Goal: Find specific page/section: Find specific page/section

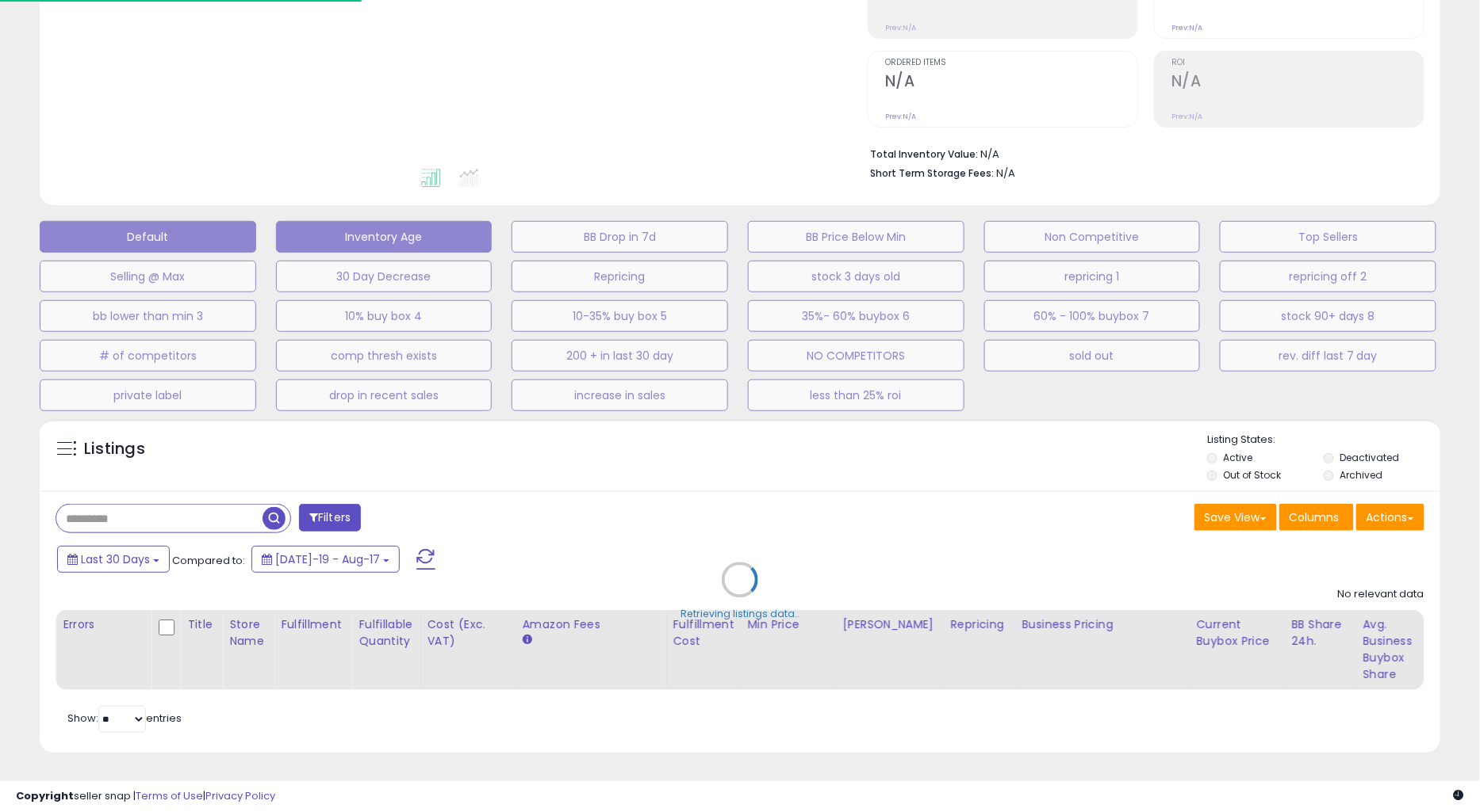
scroll to position [291, 0]
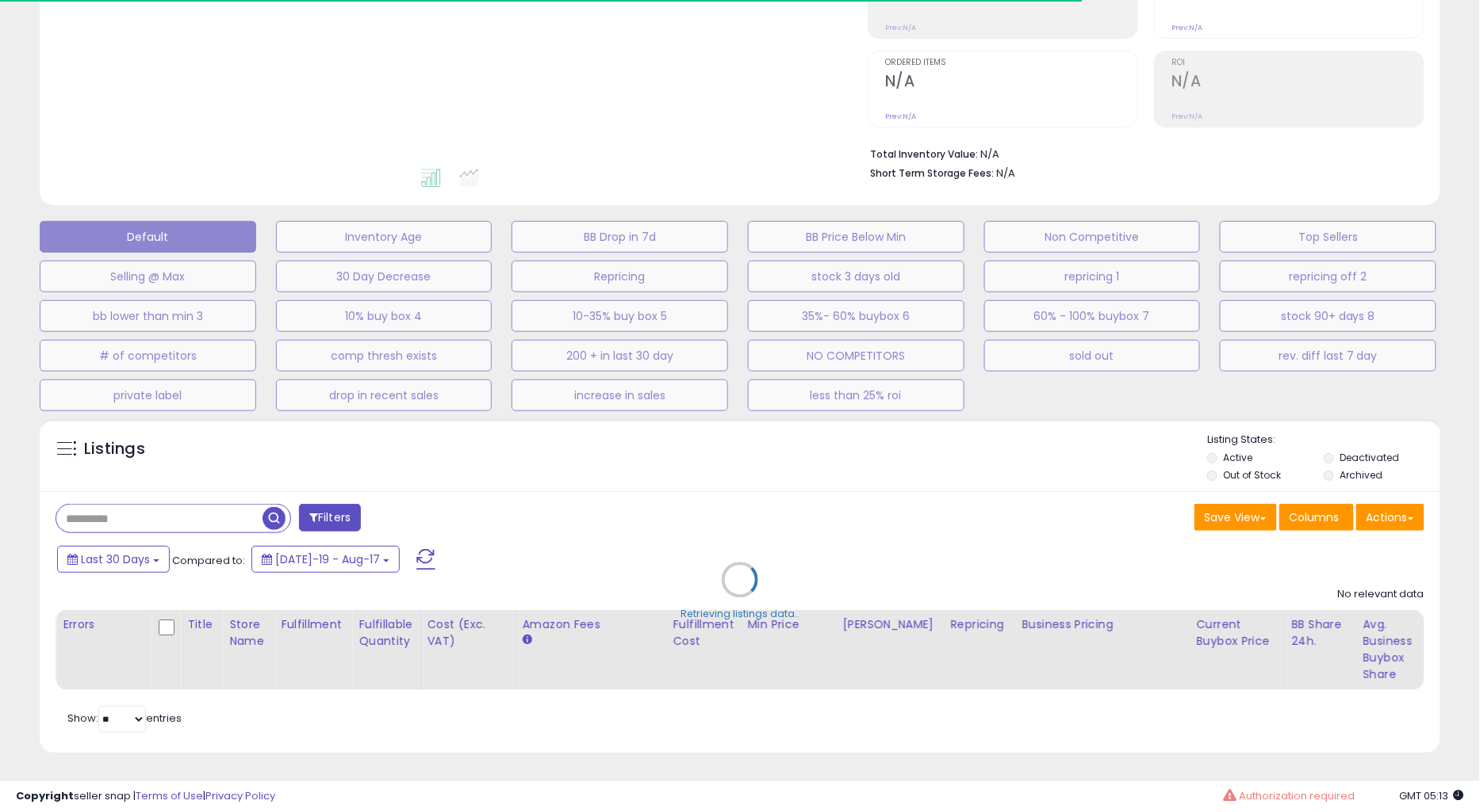
type input "**********"
select select "**"
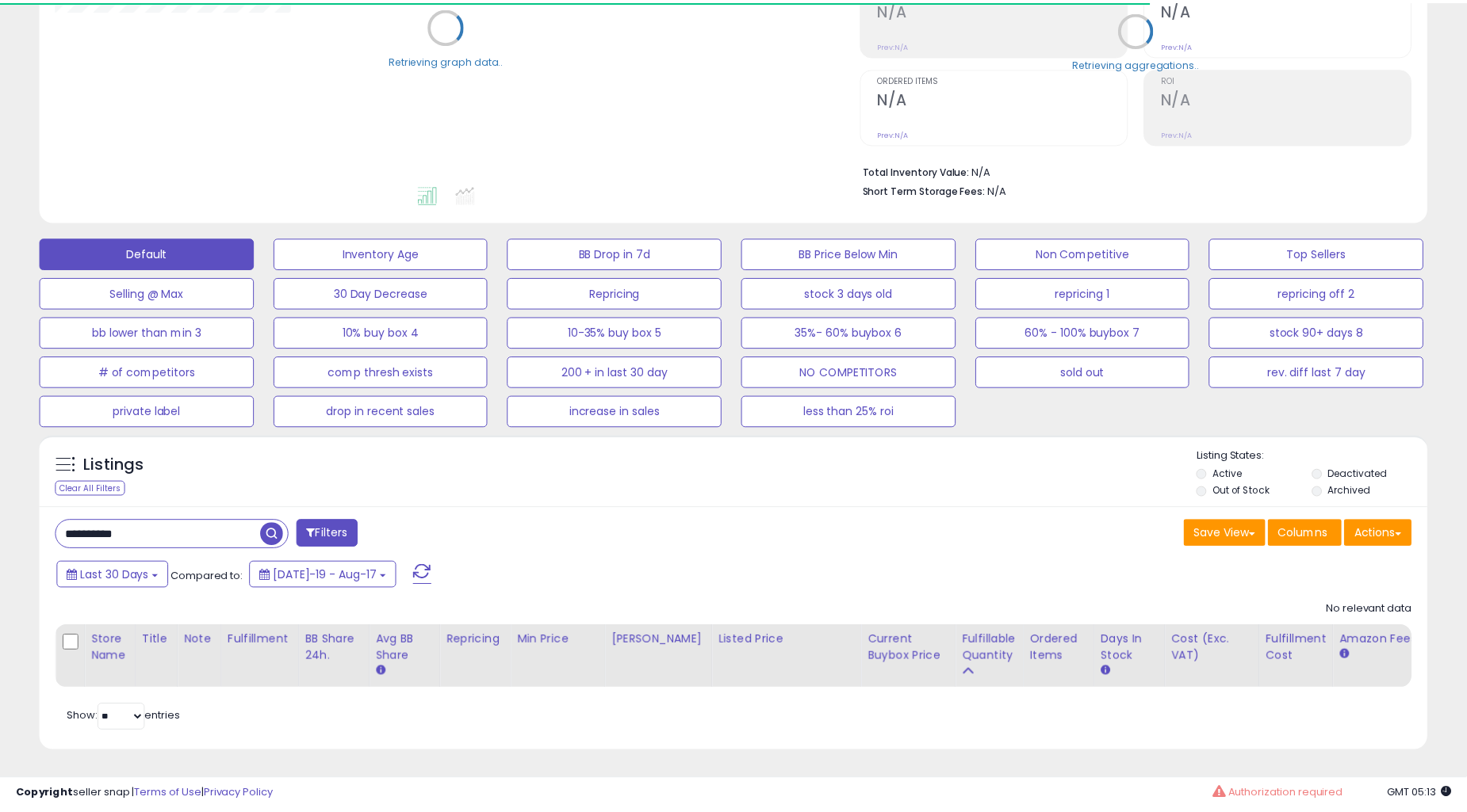
scroll to position [275, 0]
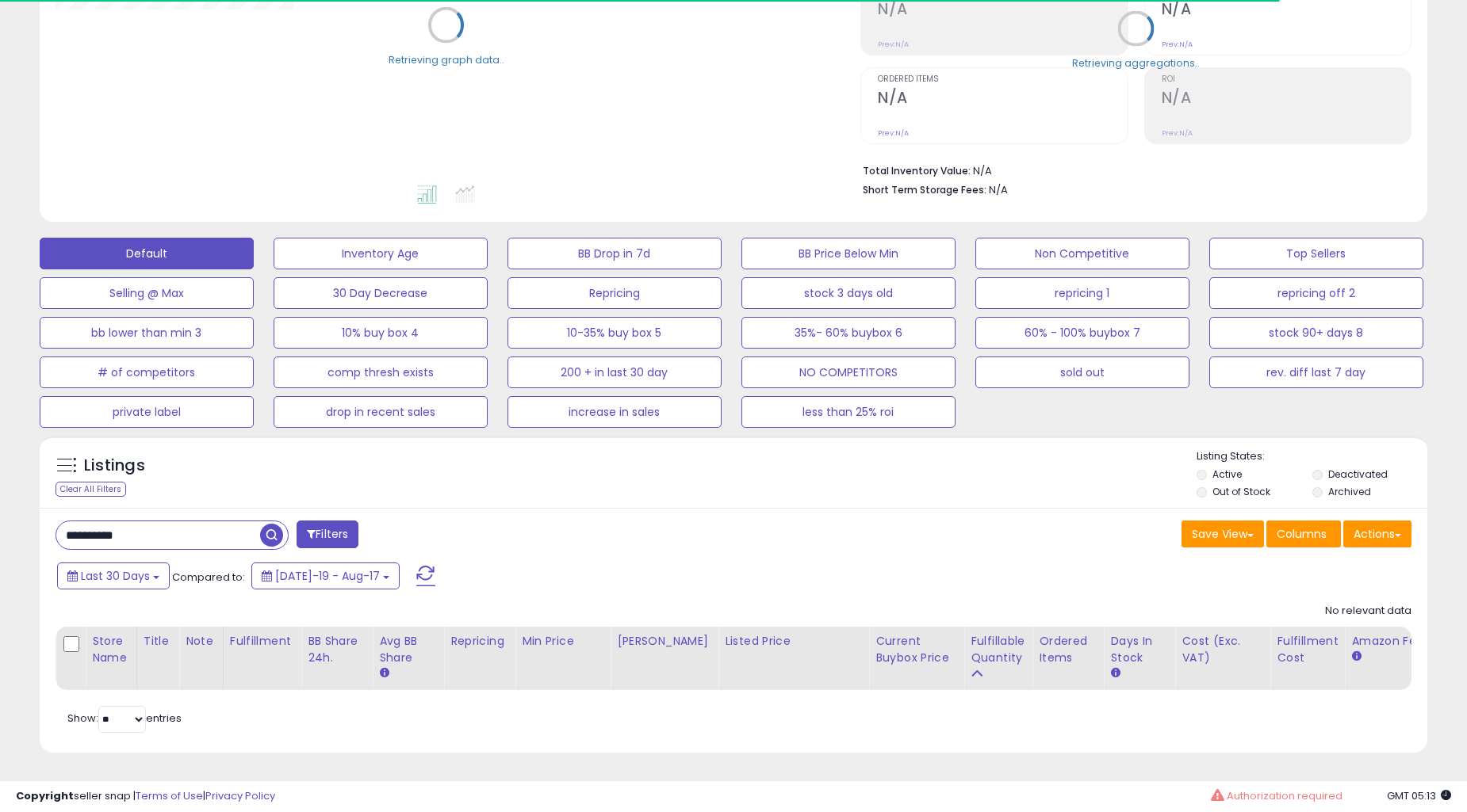
click at [1234, 485] on label "Out of Stock" at bounding box center [1241, 492] width 58 height 13
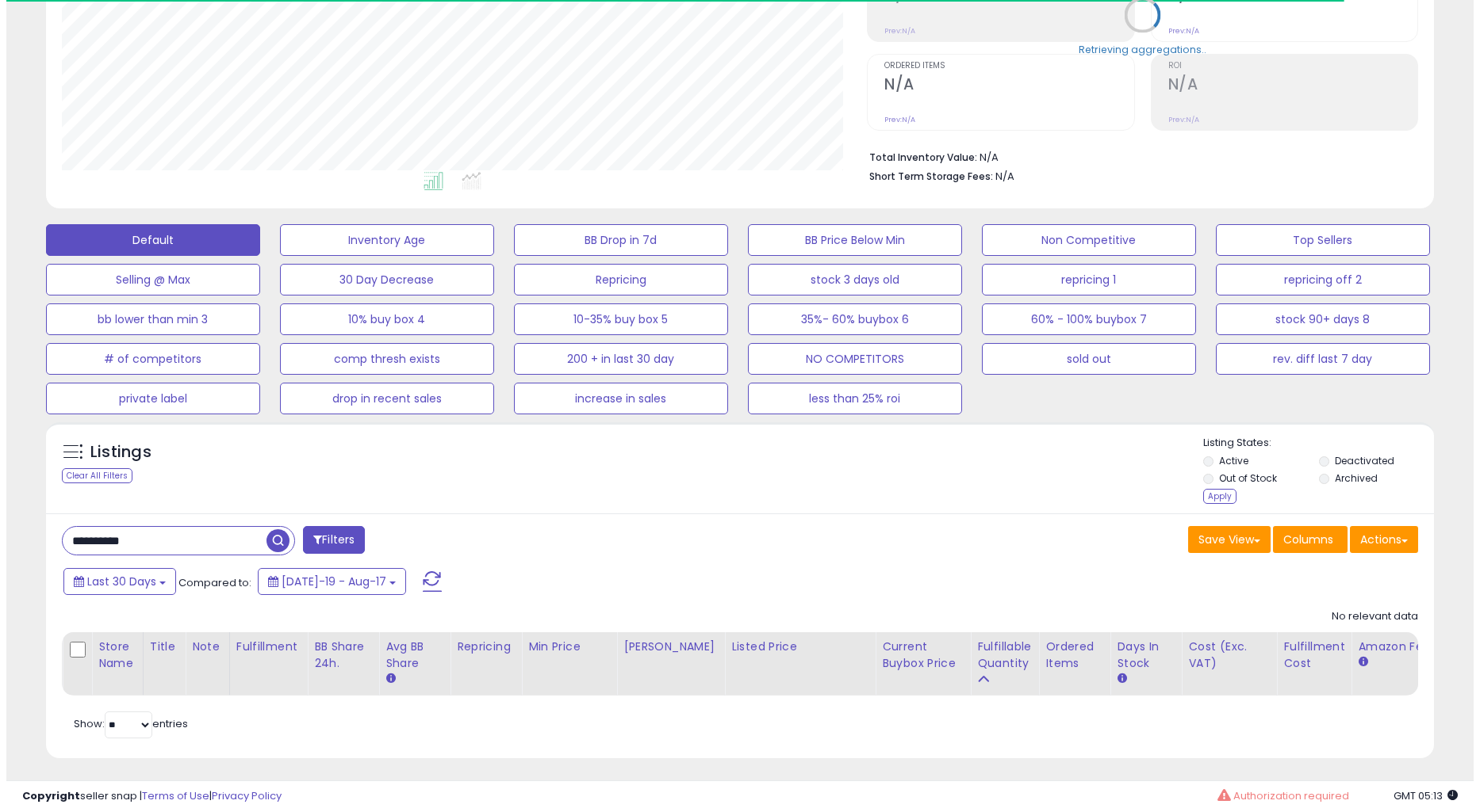
scroll to position [325, 804]
click at [1325, 474] on li "Archived" at bounding box center [1369, 480] width 114 height 18
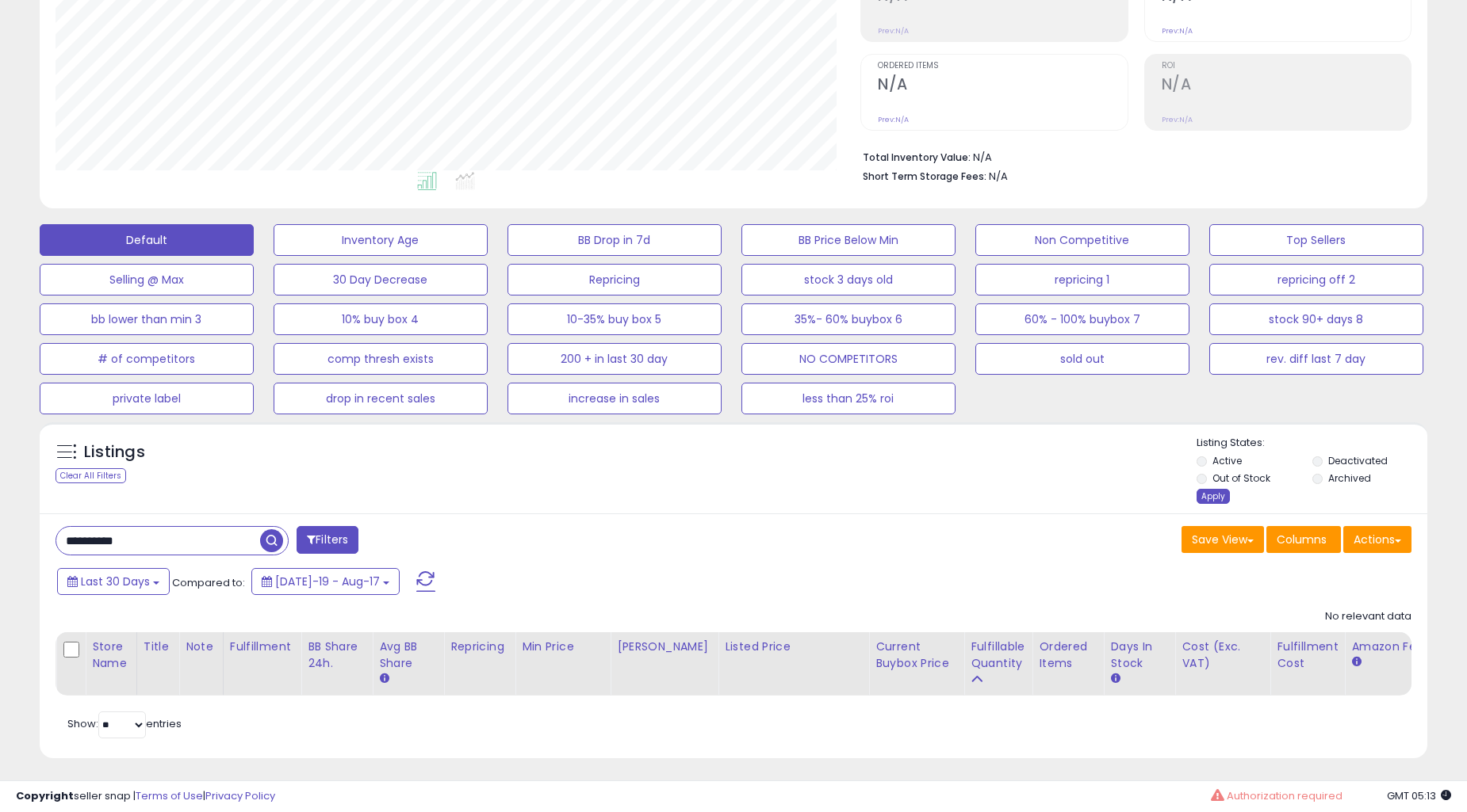
click at [1214, 500] on div "Apply" at bounding box center [1213, 497] width 34 height 15
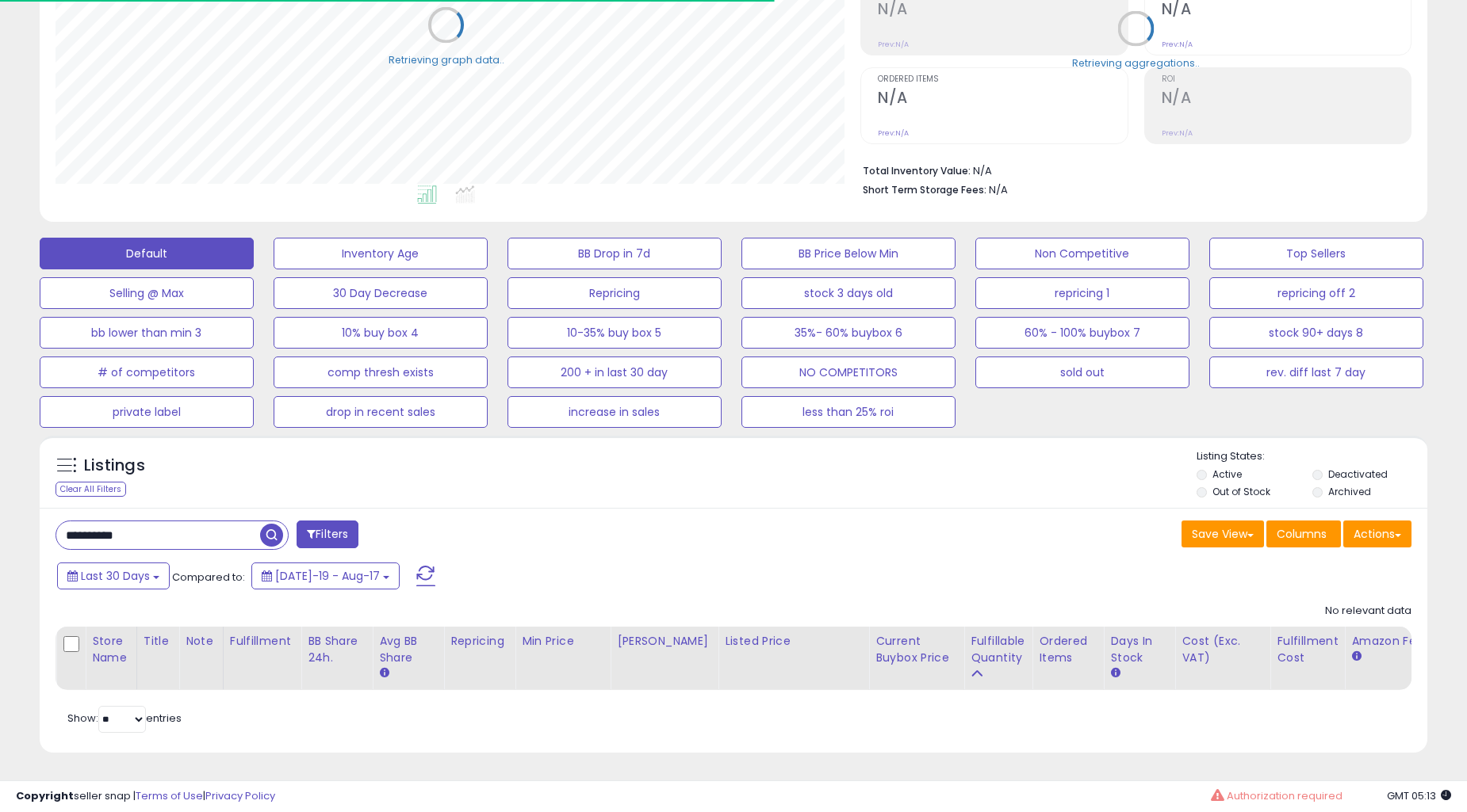
scroll to position [792261, 792059]
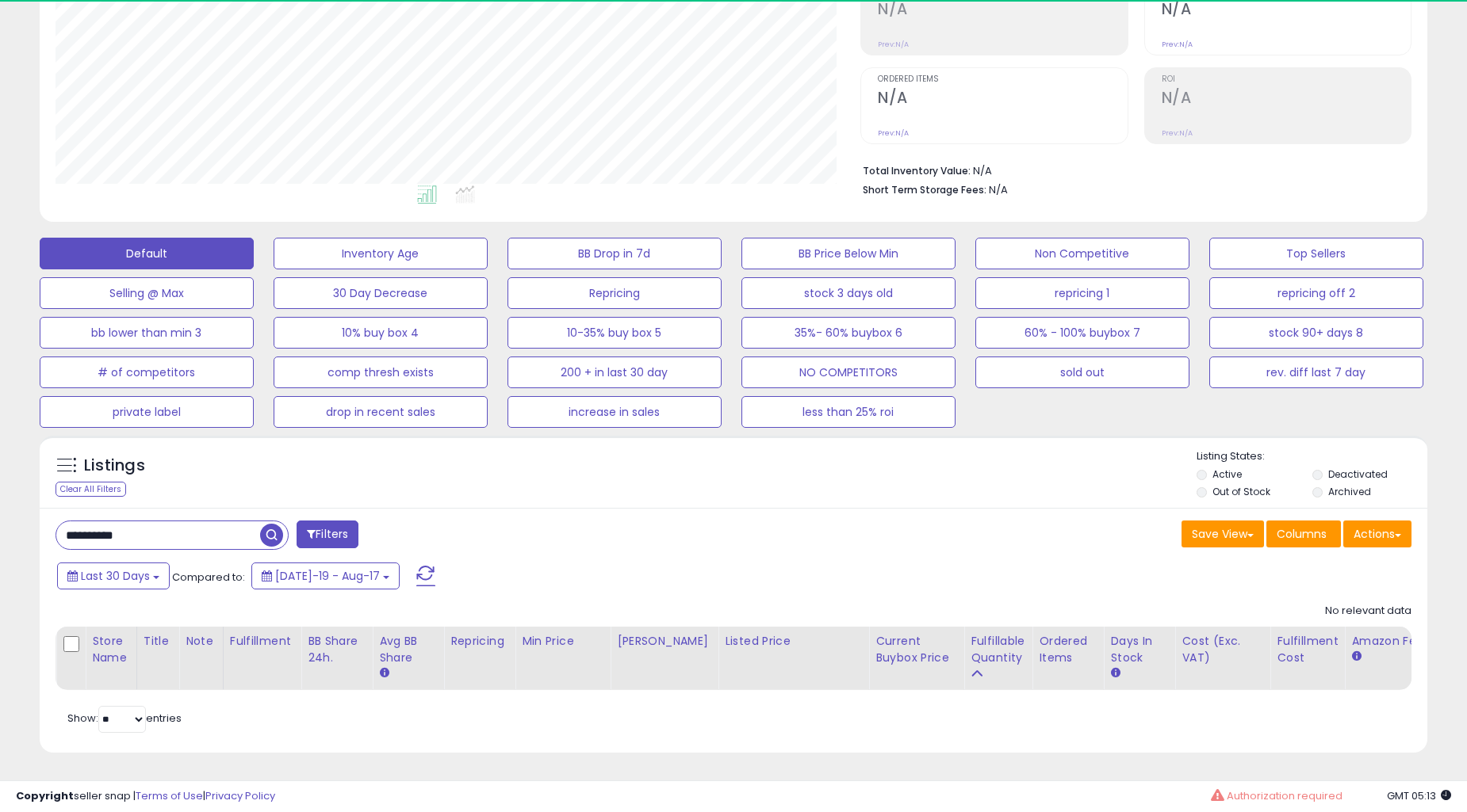
click at [247, 526] on input "**********" at bounding box center [158, 535] width 204 height 28
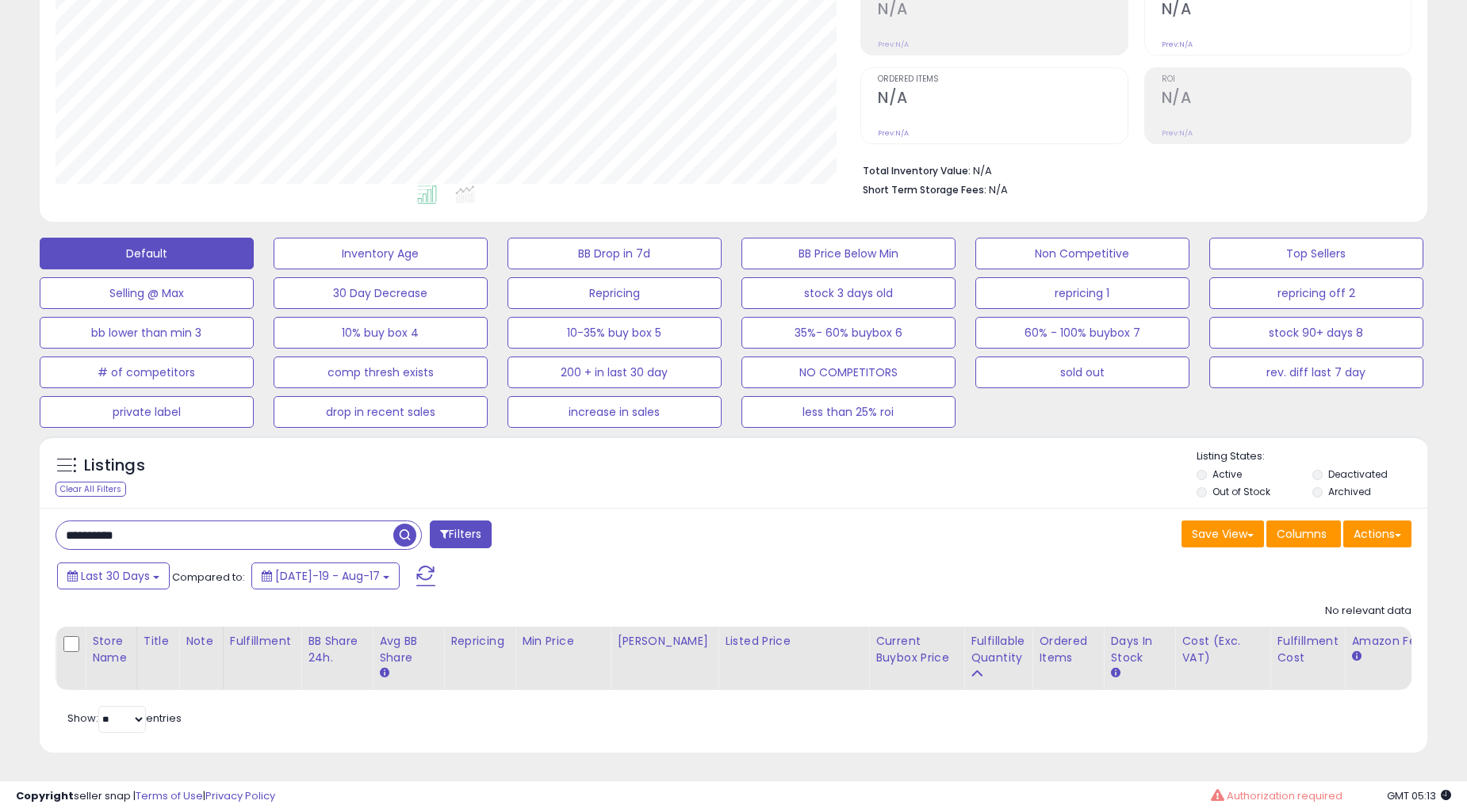
click at [247, 526] on input "**********" at bounding box center [225, 535] width 337 height 28
click at [416, 566] on span at bounding box center [426, 576] width 19 height 20
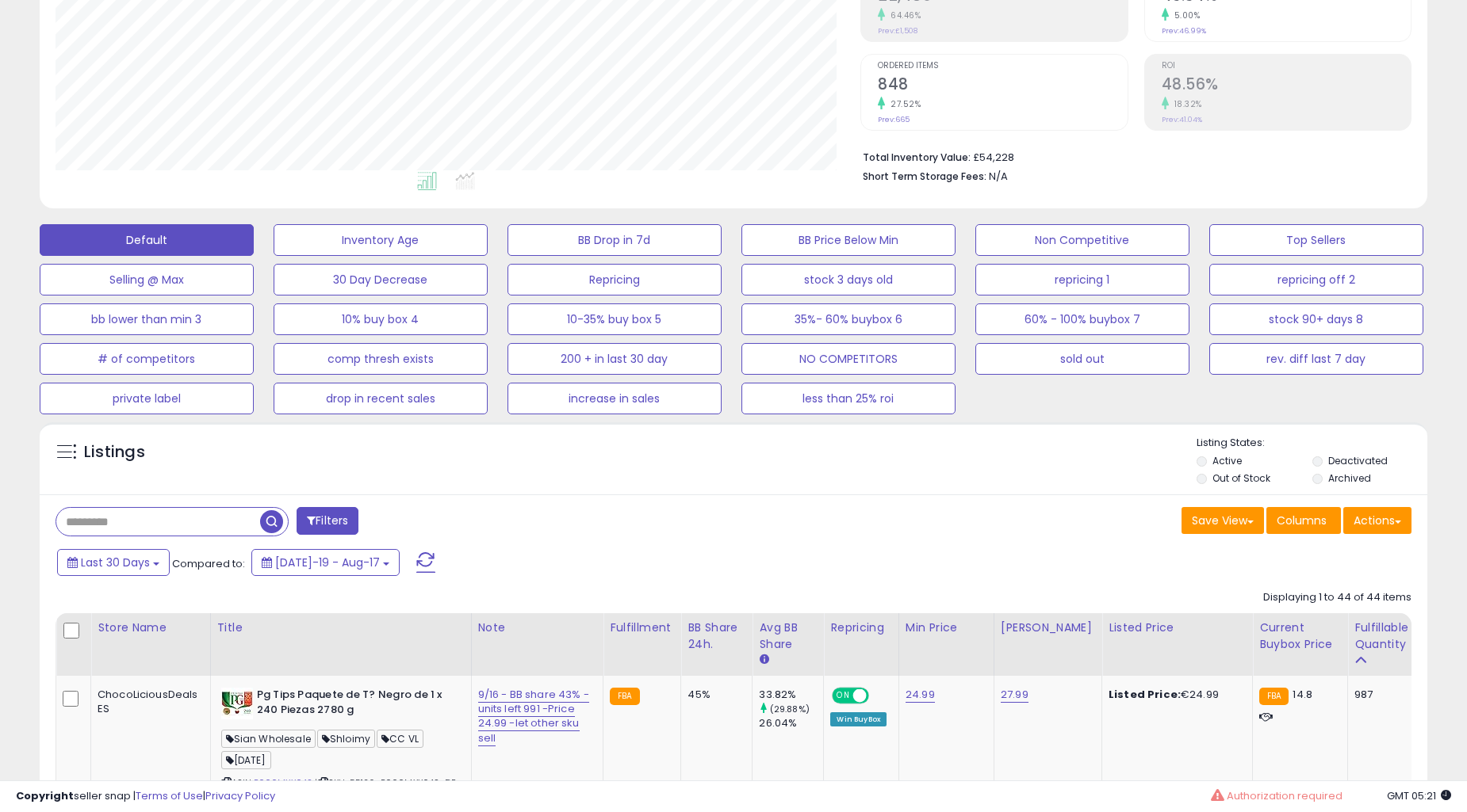
scroll to position [1449, 0]
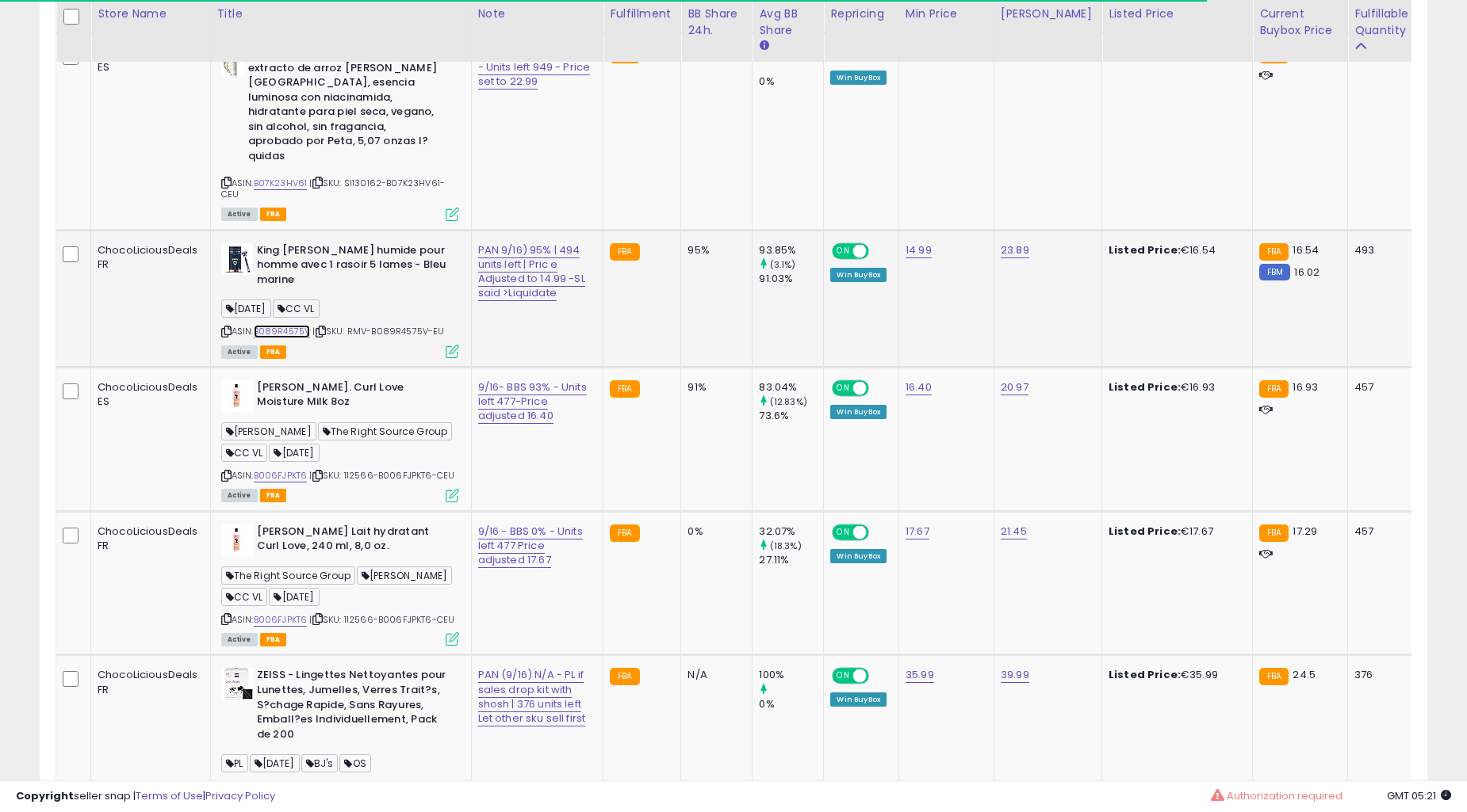
click at [300, 325] on link "B089R4575V" at bounding box center [282, 332] width 57 height 13
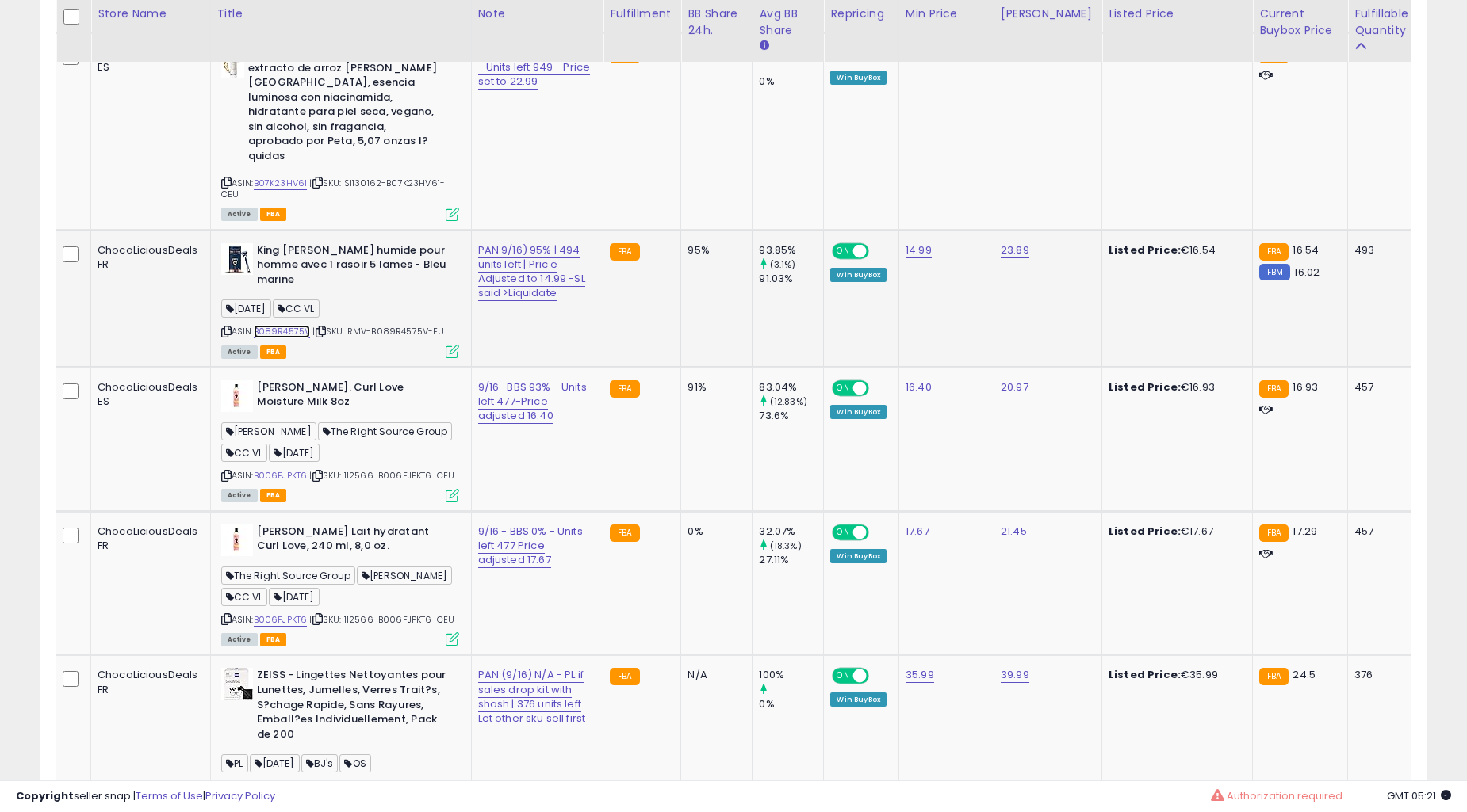
scroll to position [1889, 0]
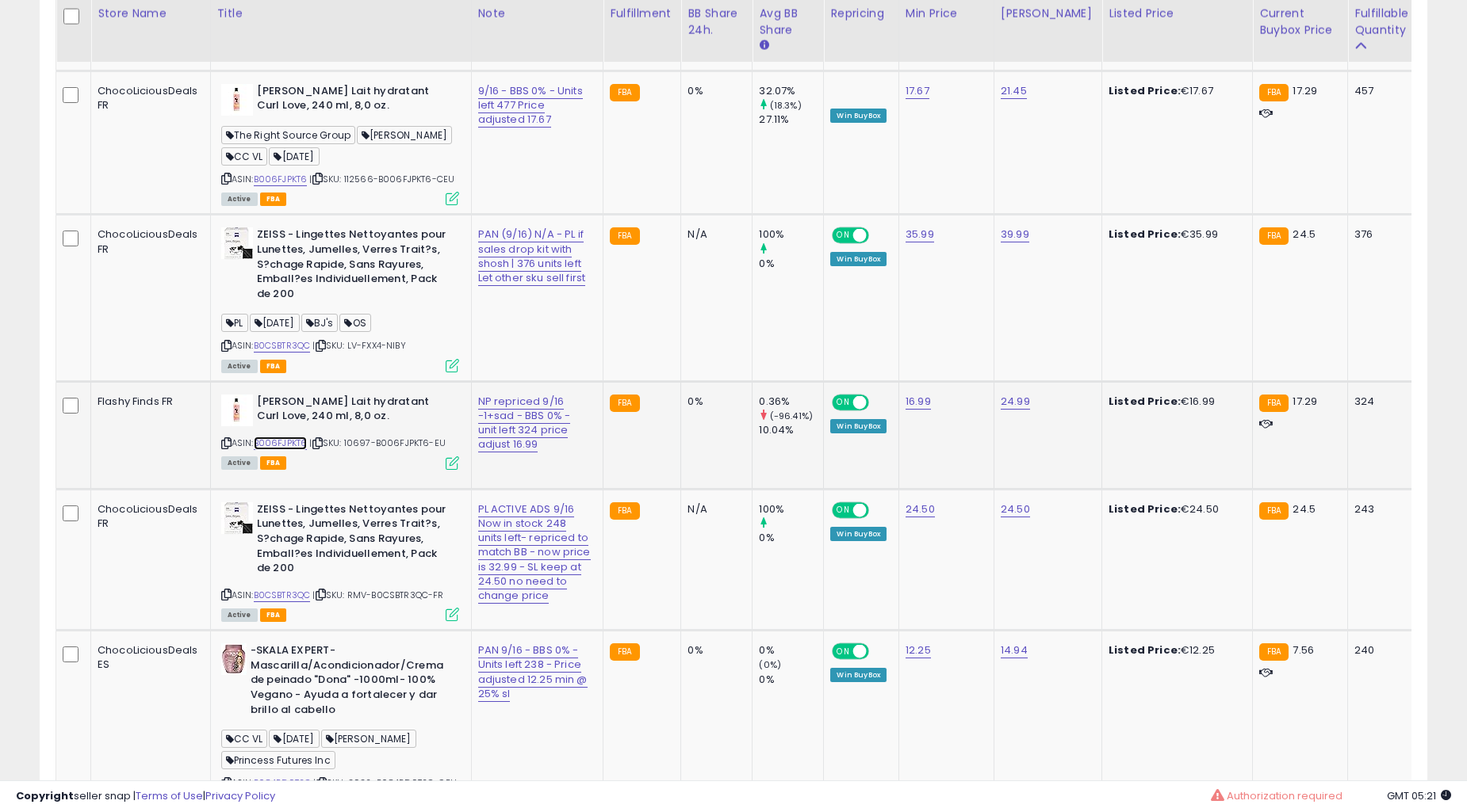
click at [291, 436] on link "B006FJPKT6" at bounding box center [281, 443] width 54 height 13
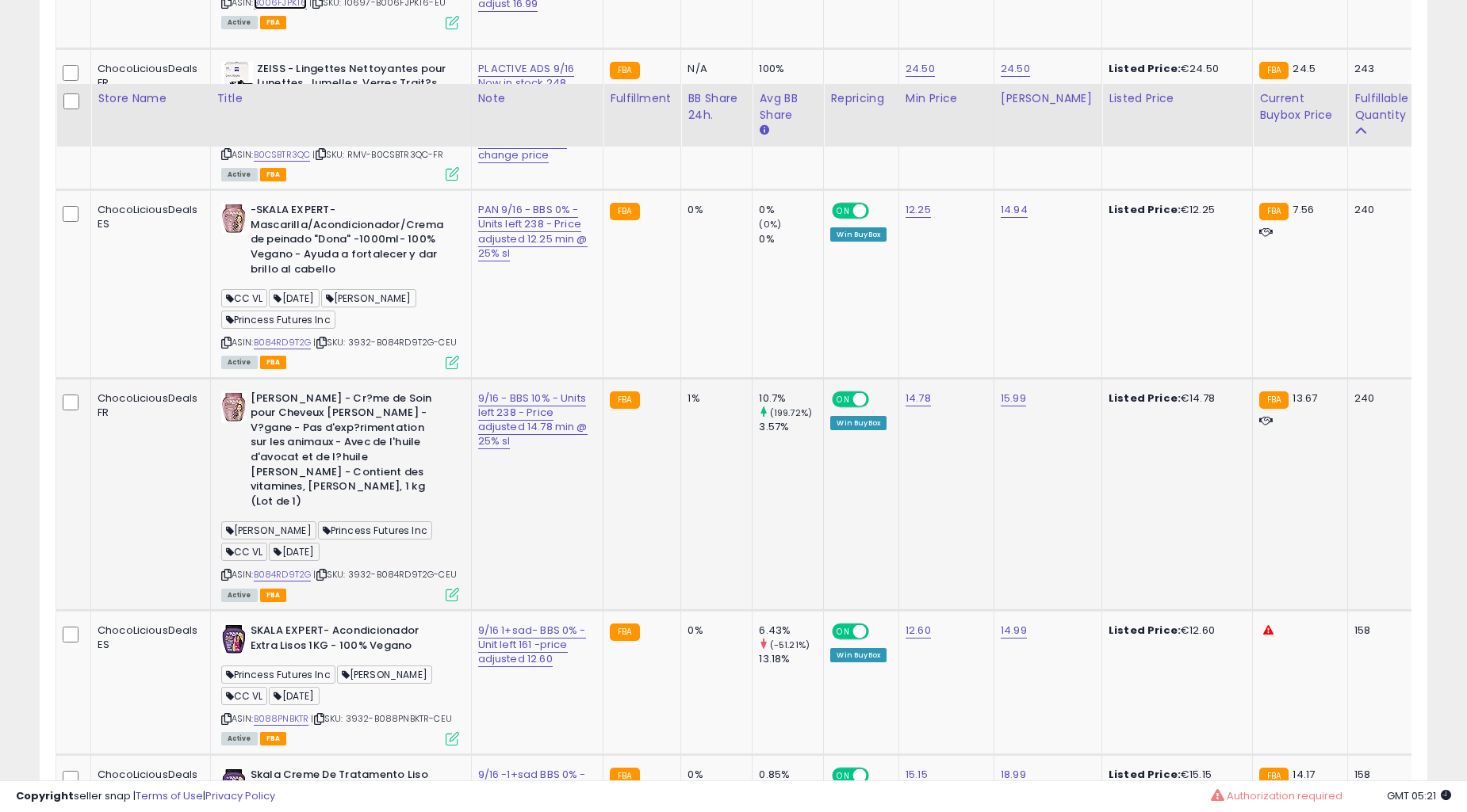
scroll to position [2624, 0]
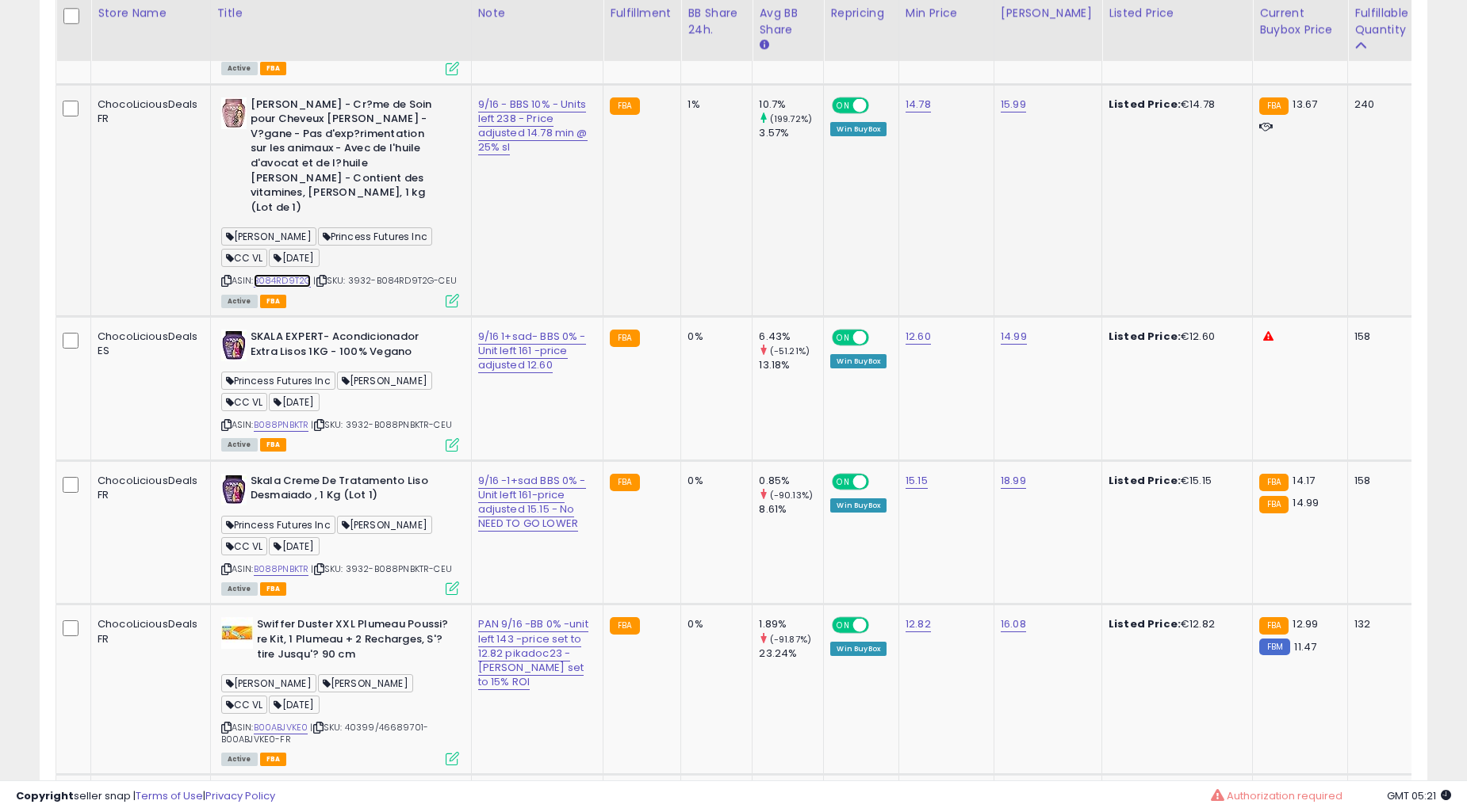
click at [292, 288] on link "B084RD9T2G" at bounding box center [282, 281] width 58 height 13
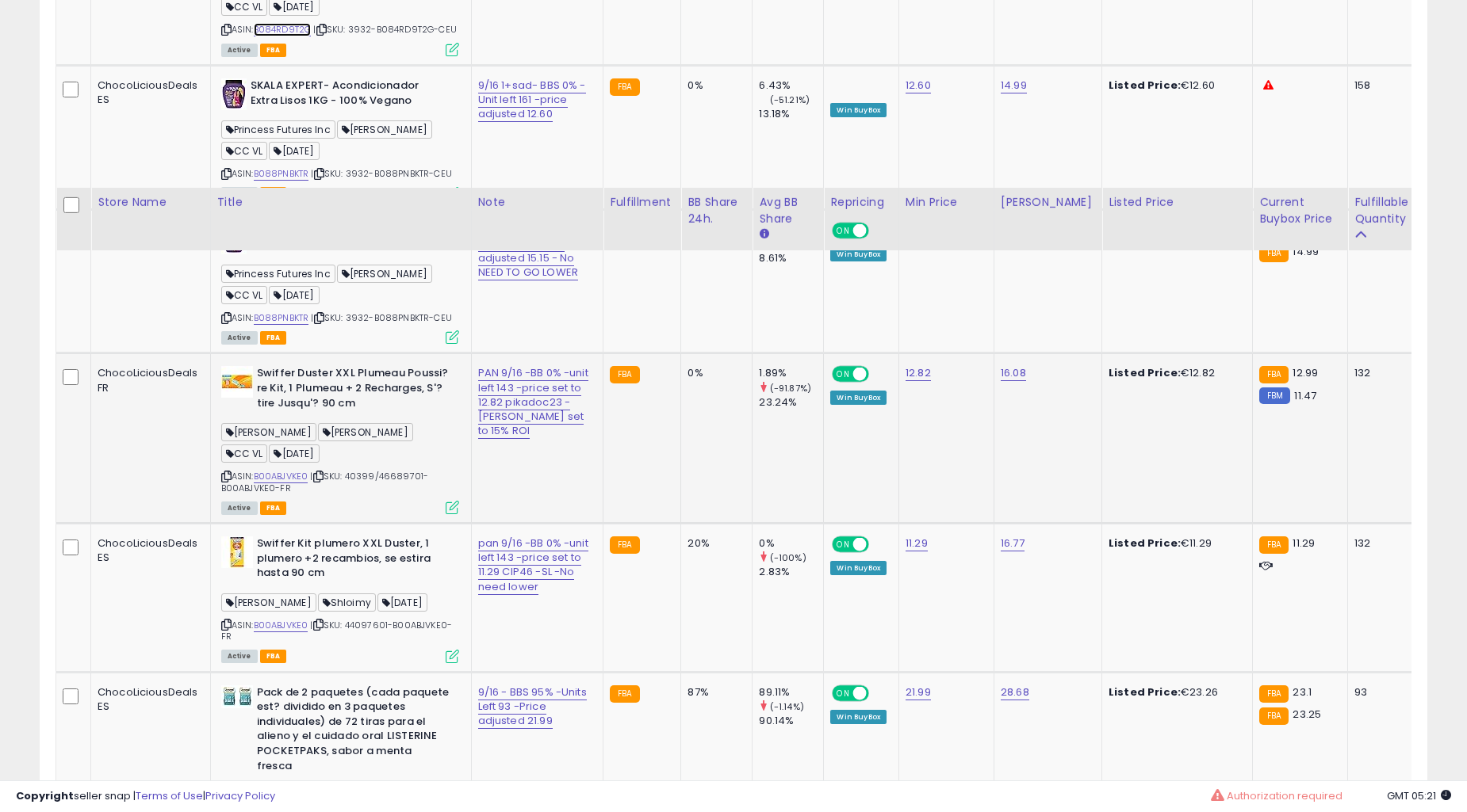
scroll to position [3064, 0]
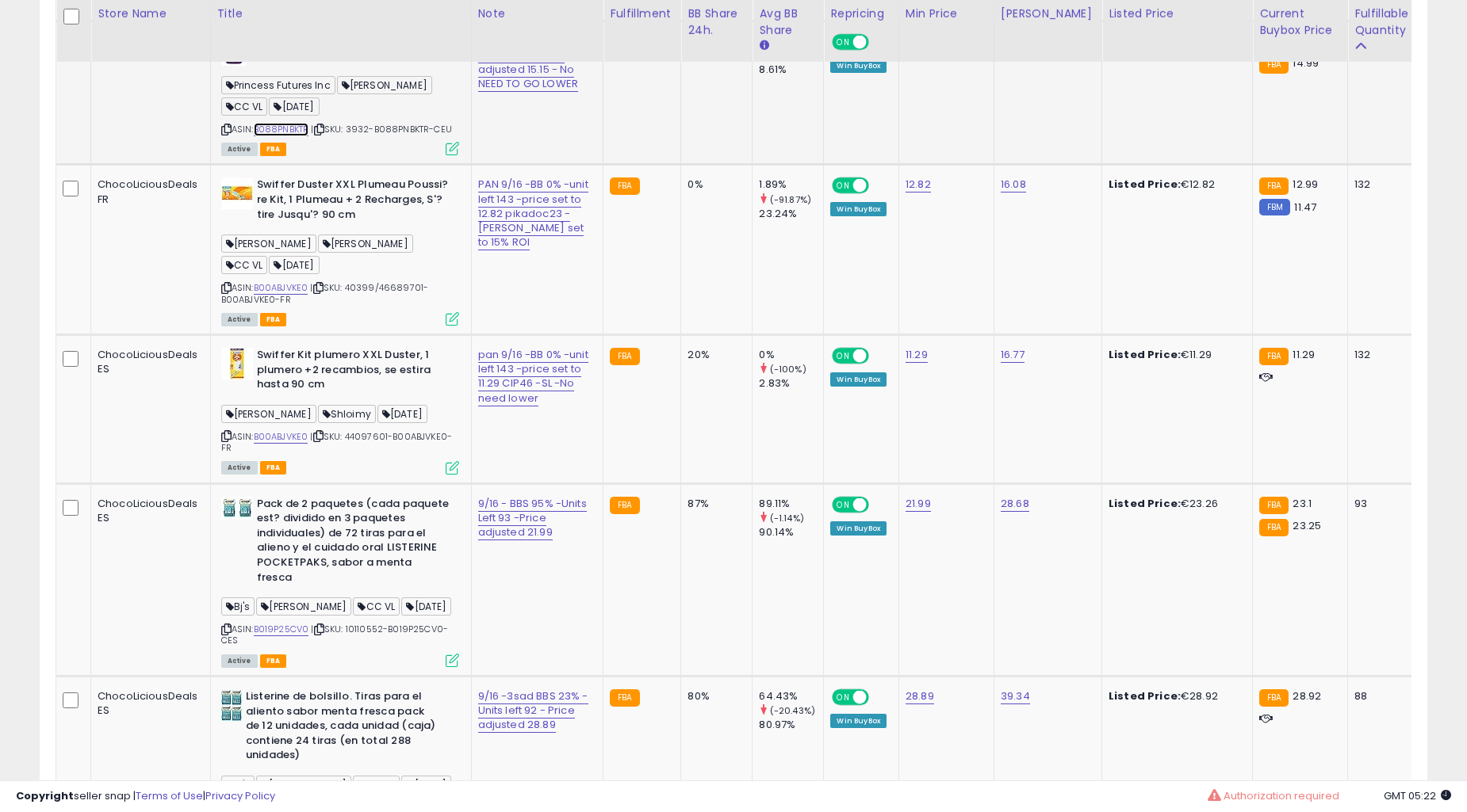
click at [297, 136] on link "B088PNBKTR" at bounding box center [281, 130] width 56 height 13
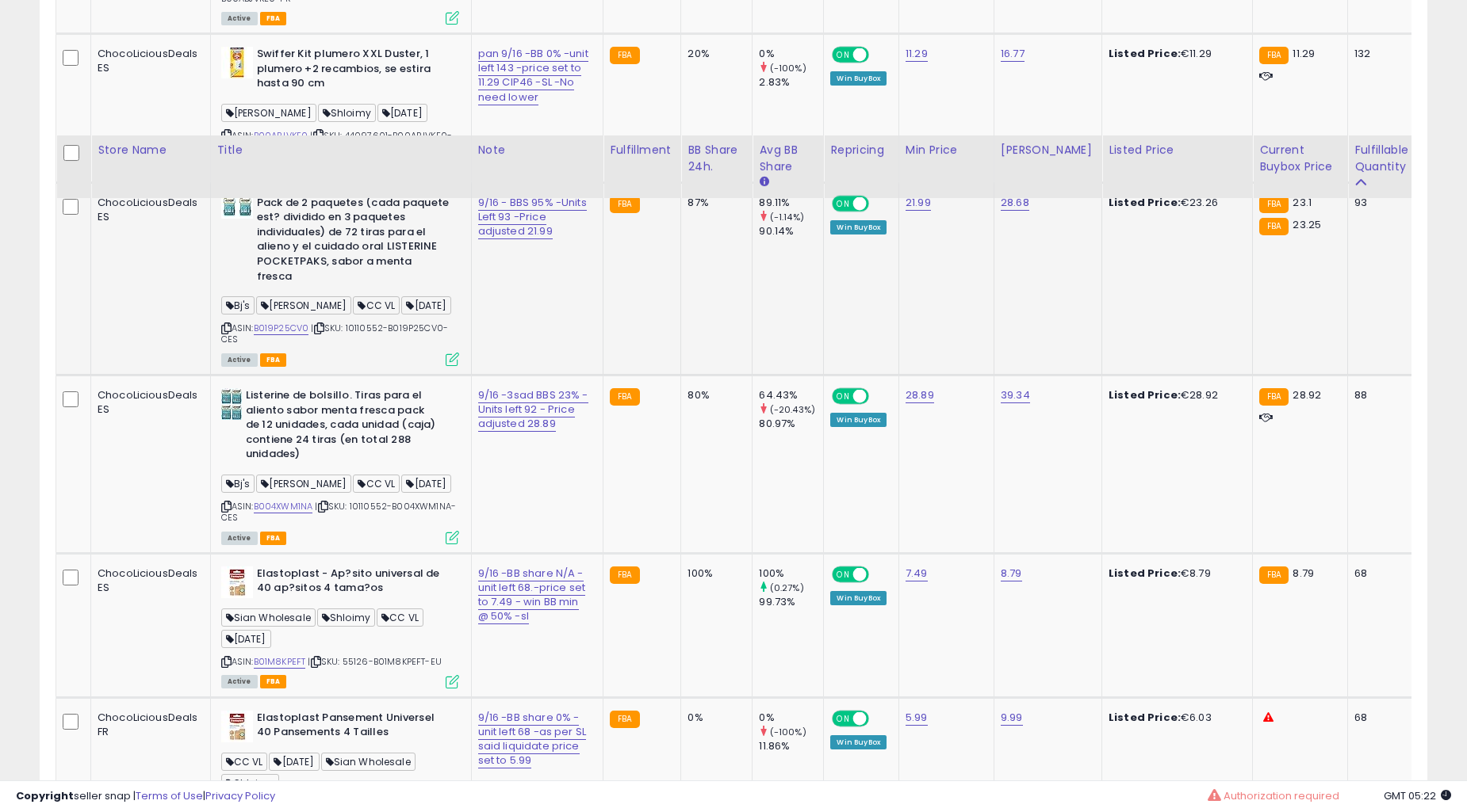
scroll to position [3505, 0]
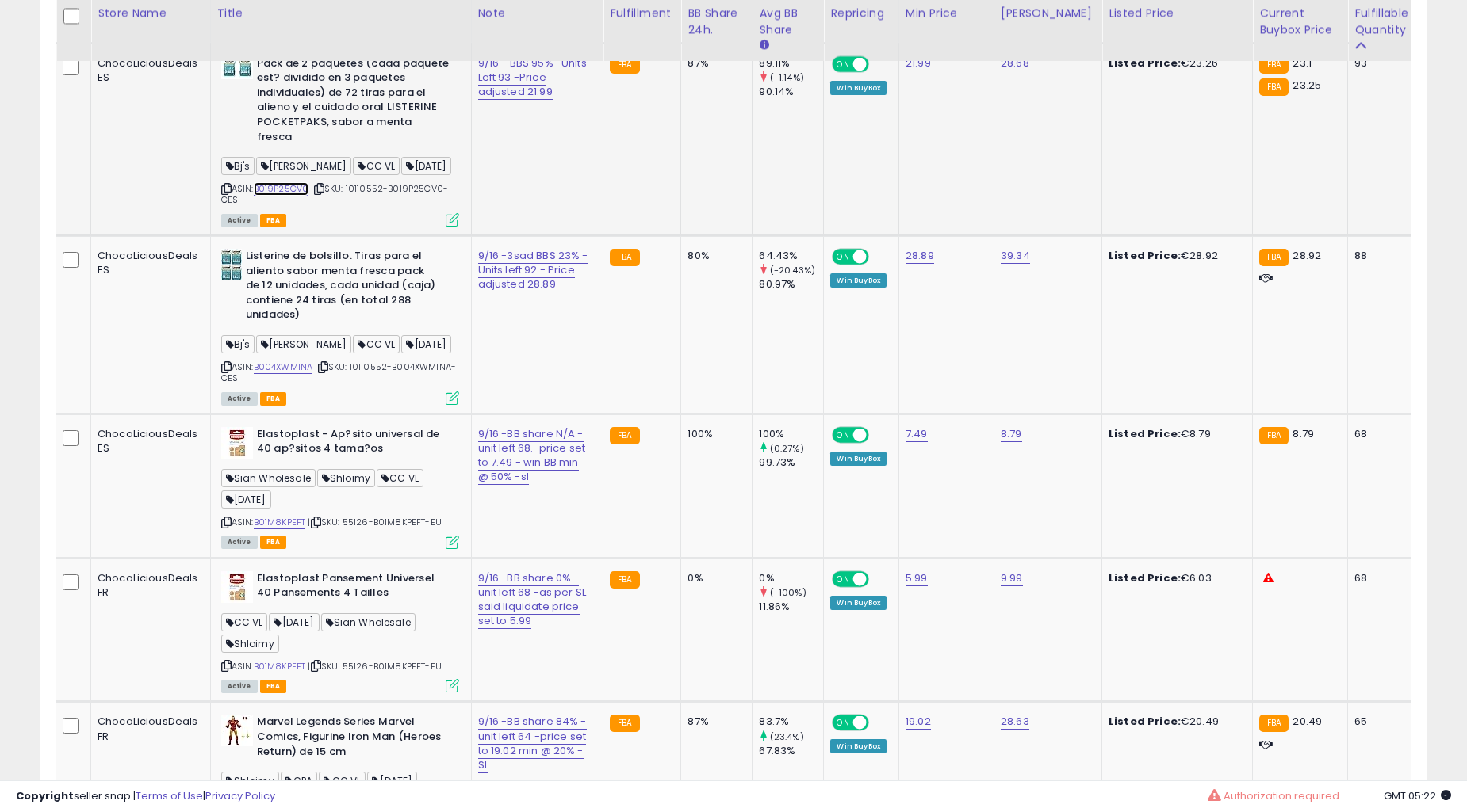
click at [302, 195] on link "B019P25CV0" at bounding box center [281, 189] width 56 height 13
